Goal: Check status: Check status

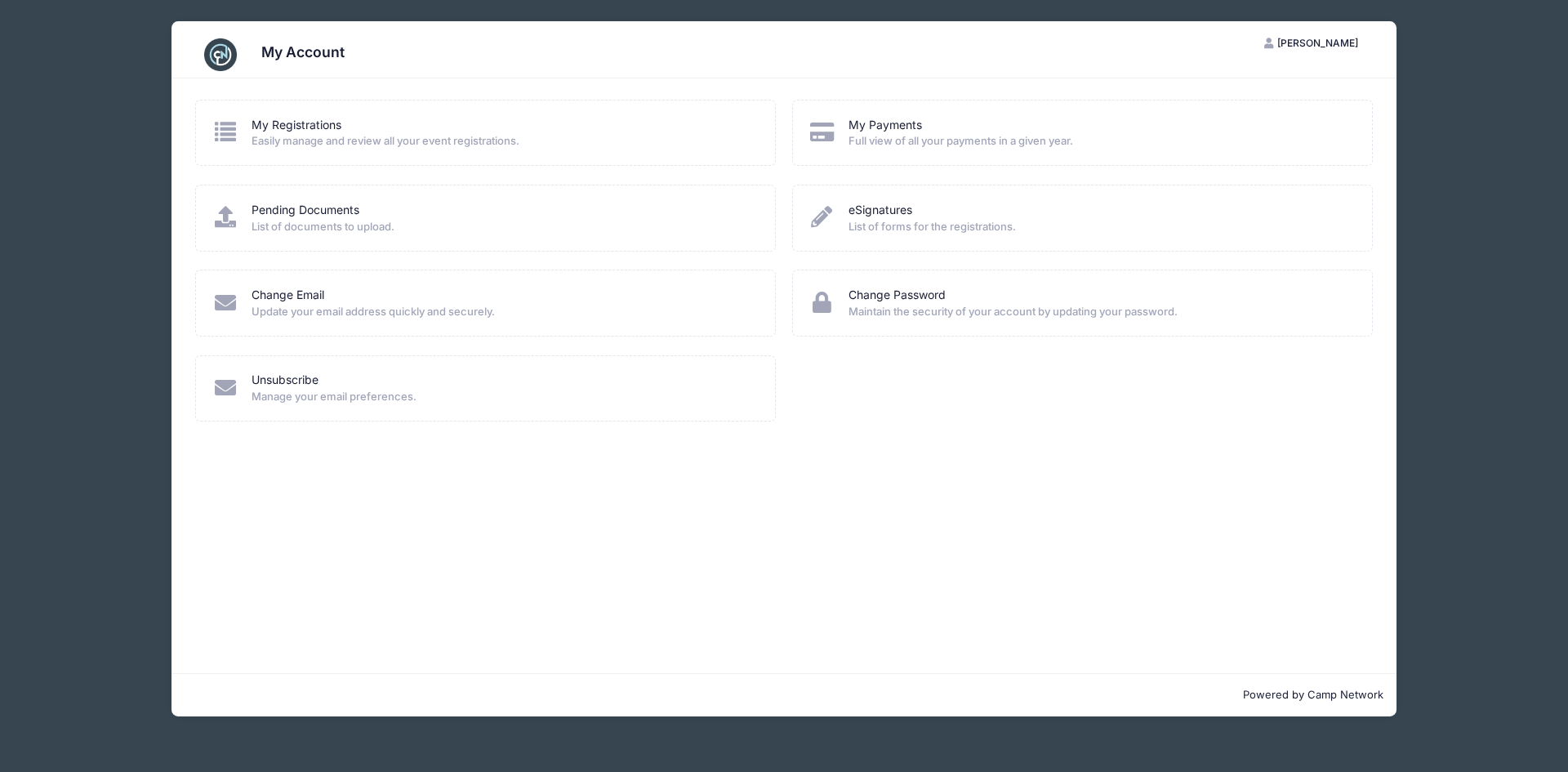
click at [316, 135] on span "Easily manage and review all your event registrations." at bounding box center [503, 141] width 503 height 17
click at [307, 123] on link "My Registrations" at bounding box center [296, 124] width 90 height 17
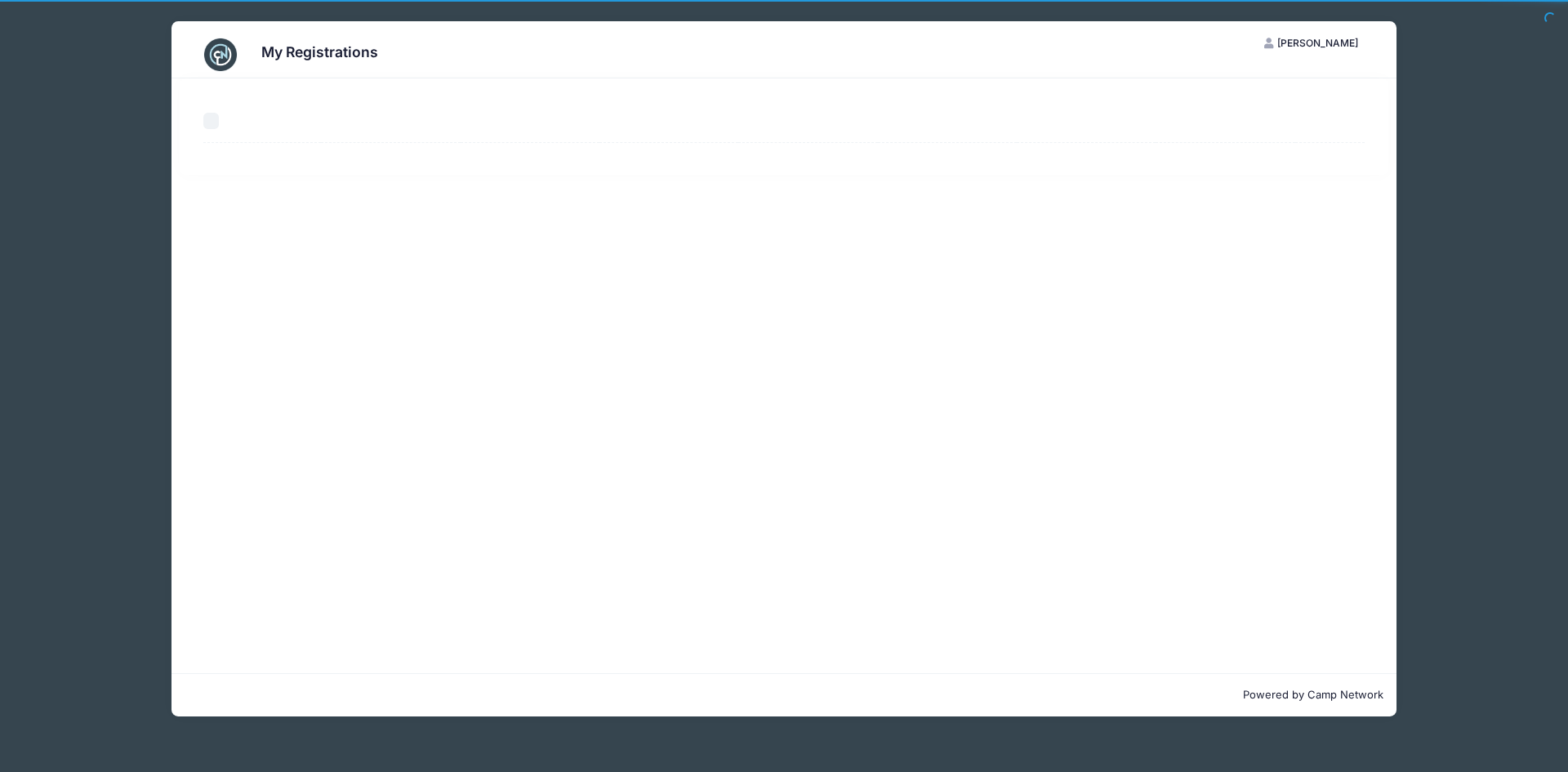
select select "50"
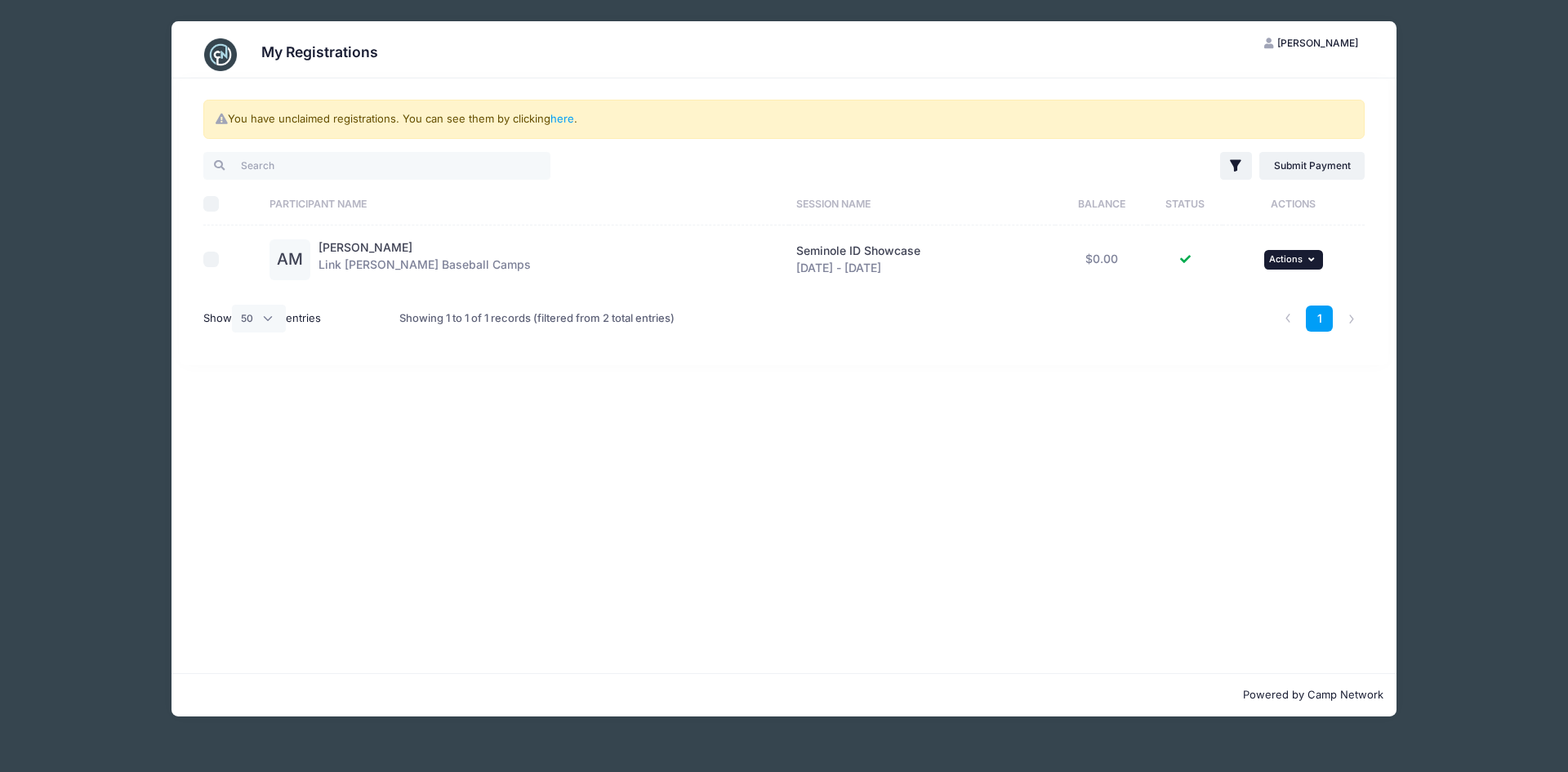
click at [1295, 259] on button "... Actions" at bounding box center [1294, 260] width 59 height 20
click at [1207, 298] on link "View Registration" at bounding box center [1234, 295] width 148 height 31
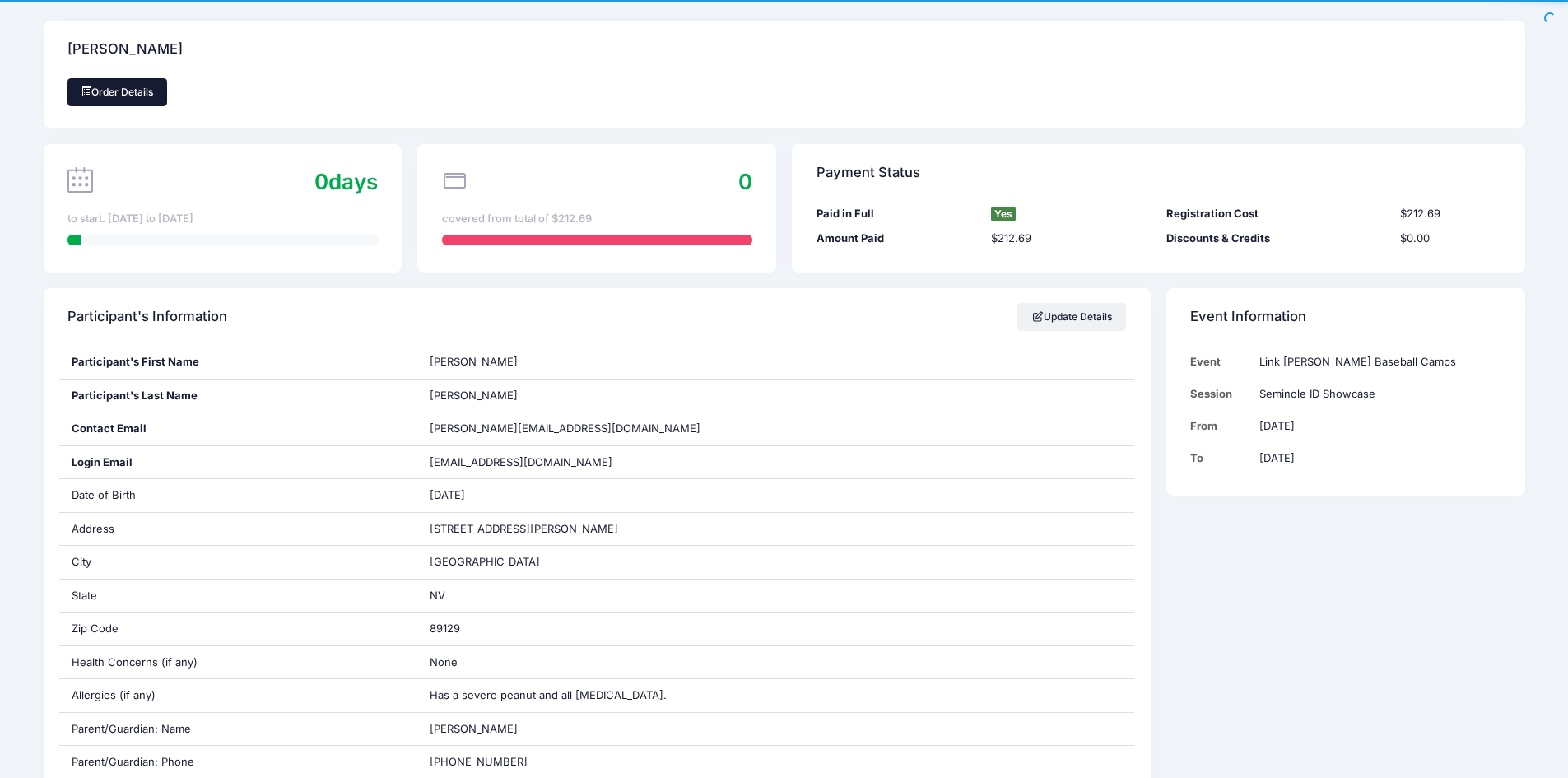
click at [110, 88] on link "Order Details" at bounding box center [117, 92] width 100 height 28
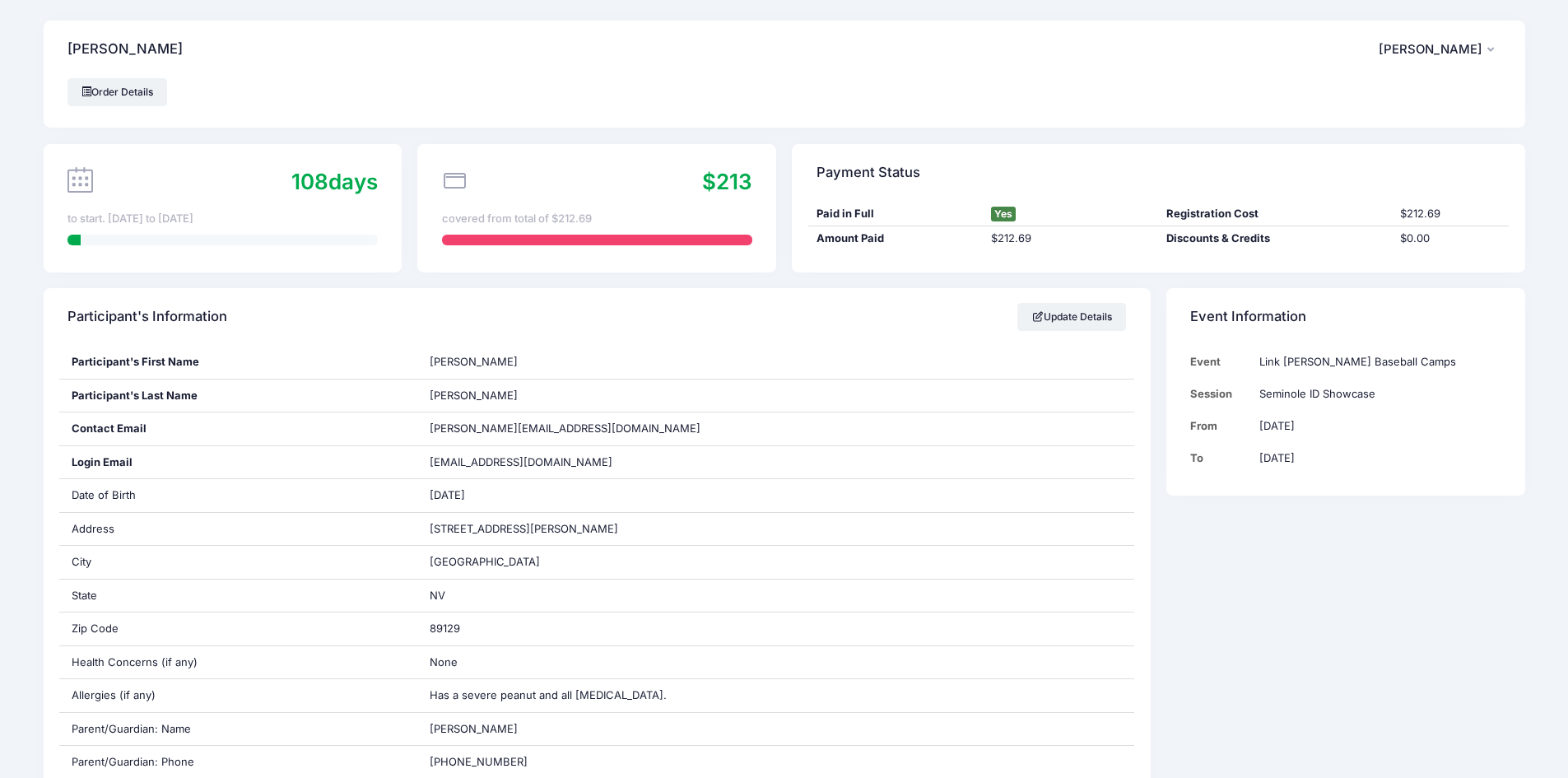
click at [1469, 45] on span "[PERSON_NAME]" at bounding box center [1431, 49] width 103 height 15
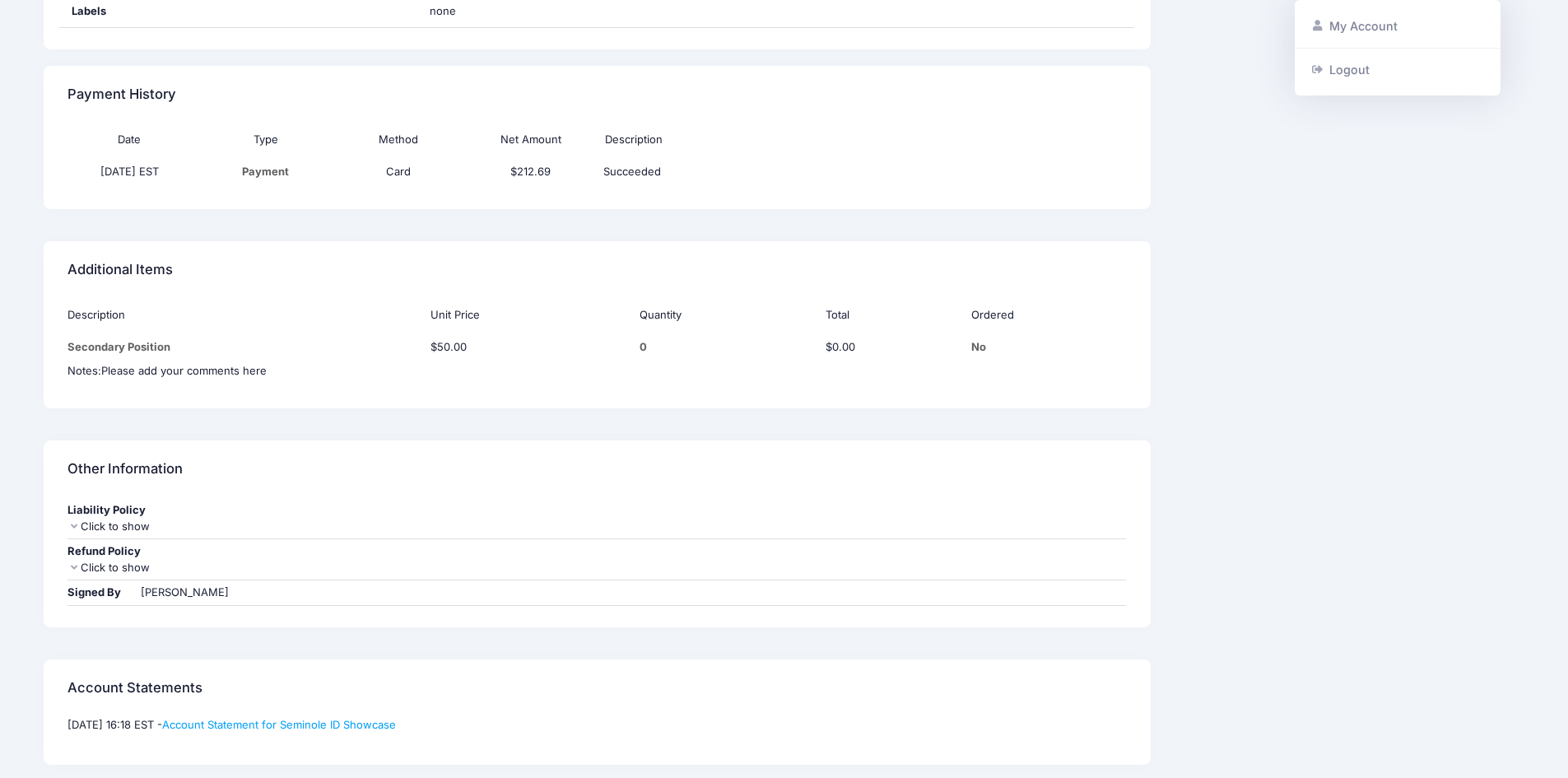
scroll to position [1306, 0]
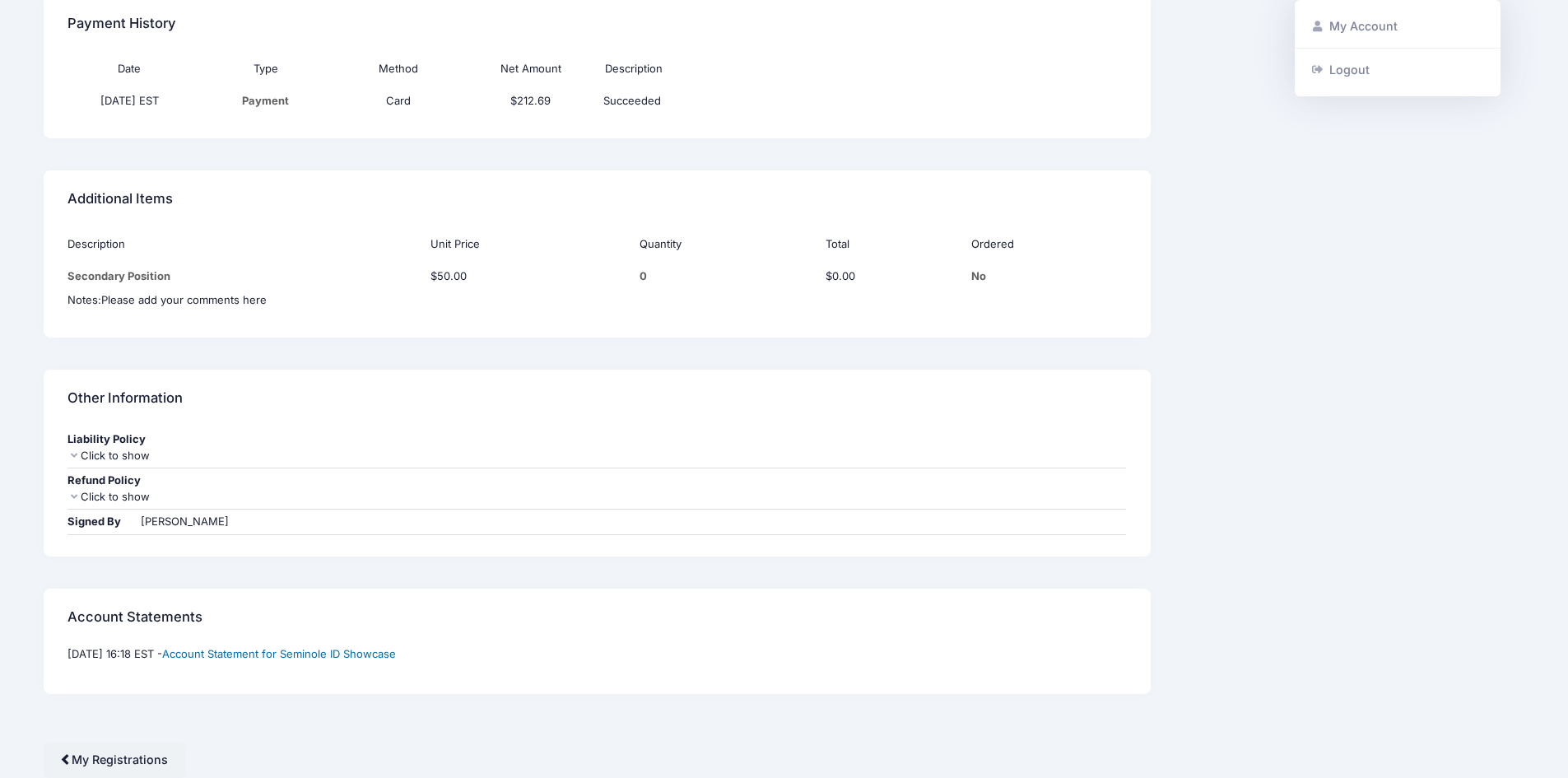
click at [342, 651] on link "Account Statement for Seminole ID Showcase" at bounding box center [278, 653] width 234 height 13
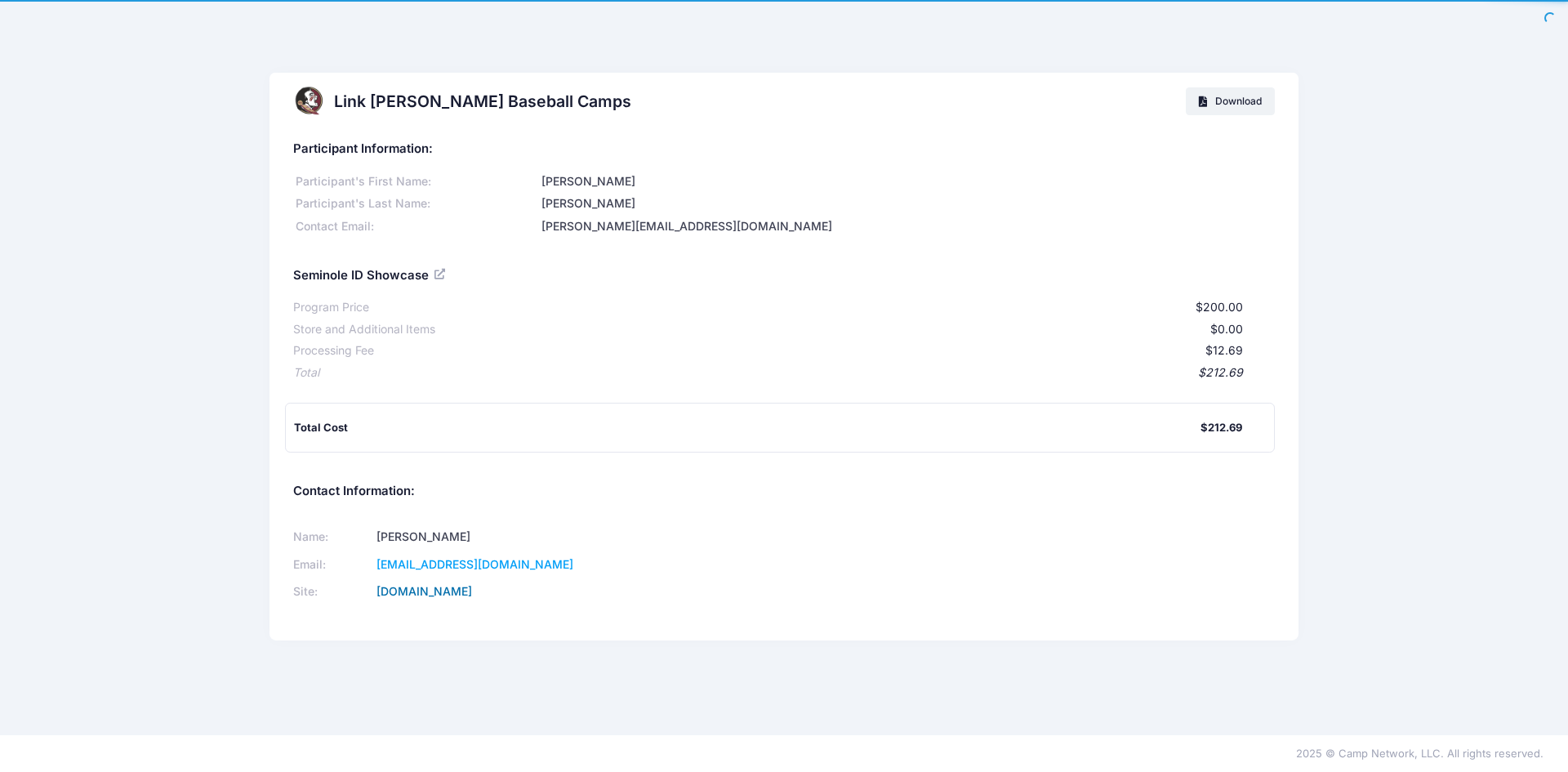
click at [472, 593] on link "LinkJarrettBaseball.org" at bounding box center [424, 591] width 96 height 14
